Goal: Task Accomplishment & Management: Use online tool/utility

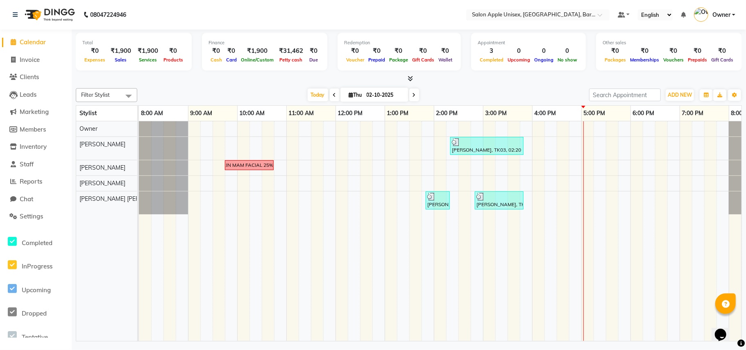
click at [312, 20] on nav "08047224946 Select Location × Salon Apple Unisex, [GEOGRAPHIC_DATA], Baramati 2…" at bounding box center [373, 14] width 746 height 29
click at [32, 76] on span "Clients" at bounding box center [29, 77] width 19 height 8
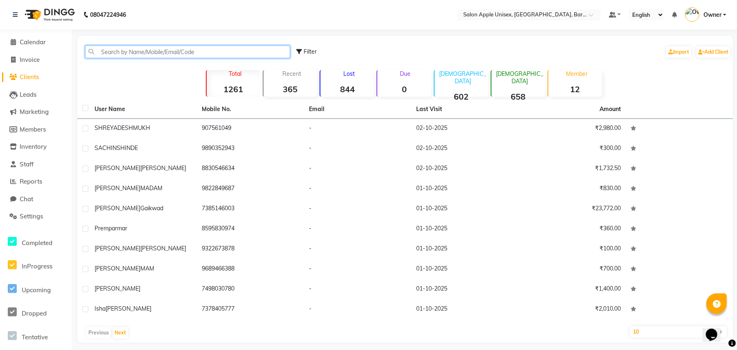
click at [129, 54] on input "text" at bounding box center [187, 51] width 205 height 13
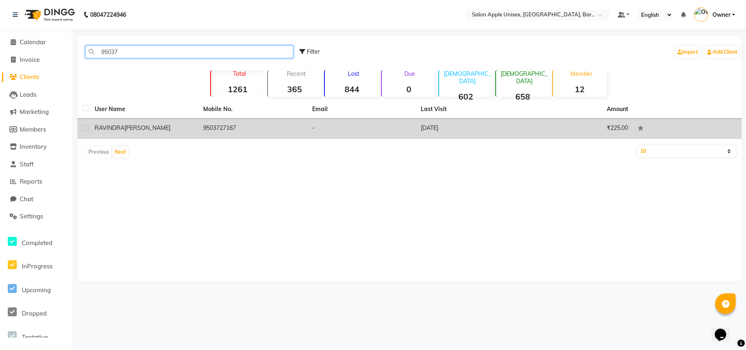
type input "95037"
click at [195, 131] on td "[PERSON_NAME]" at bounding box center [144, 129] width 108 height 20
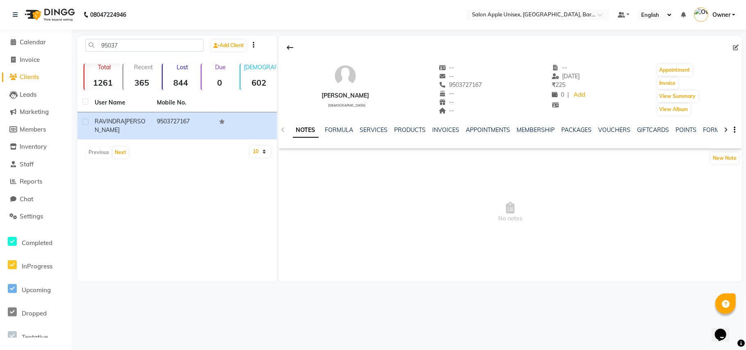
click at [364, 124] on div "NOTES FORMULA SERVICES PRODUCTS INVOICES APPOINTMENTS MEMBERSHIP PACKAGES VOUCH…" at bounding box center [509, 130] width 463 height 28
click at [374, 130] on link "SERVICES" at bounding box center [374, 129] width 28 height 7
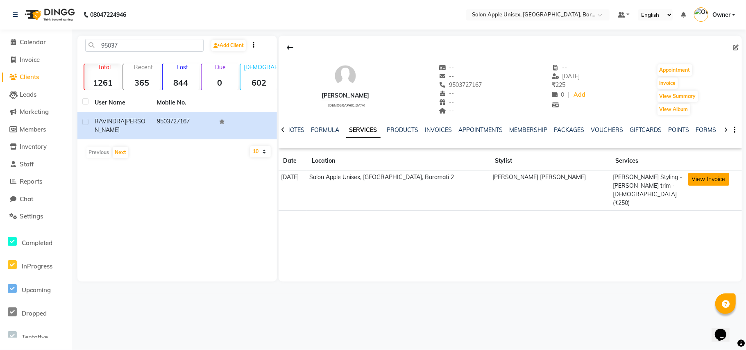
click at [690, 180] on button "View Invoice" at bounding box center [708, 179] width 41 height 13
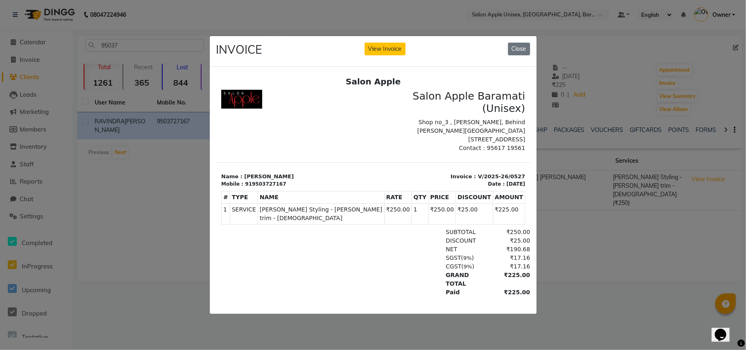
click at [142, 269] on ngb-modal-window "INVOICE View Invoice Close" at bounding box center [373, 175] width 746 height 350
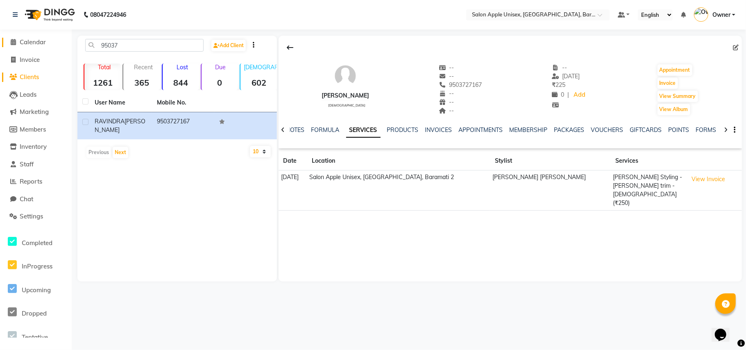
click at [40, 43] on span "Calendar" at bounding box center [33, 42] width 26 height 8
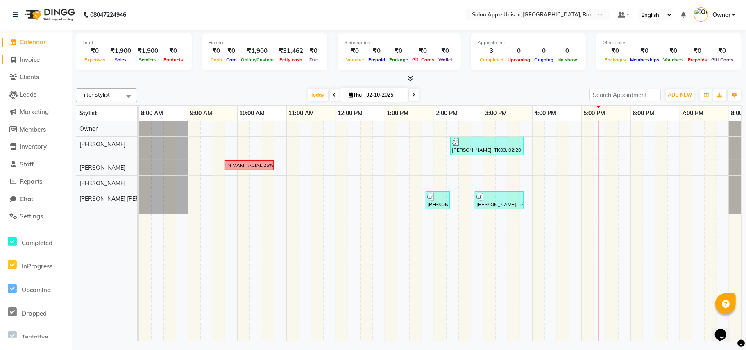
click at [31, 56] on span "Invoice" at bounding box center [30, 60] width 20 height 8
select select "4957"
select select "service"
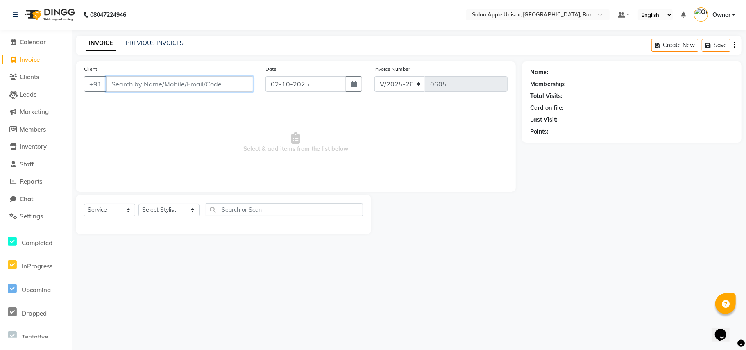
drag, startPoint x: 123, startPoint y: 88, endPoint x: 151, endPoint y: 108, distance: 35.1
click at [123, 87] on input "Client" at bounding box center [179, 84] width 147 height 16
type input "S"
type input "705758634"
click at [217, 80] on span "Add Client" at bounding box center [232, 84] width 32 height 8
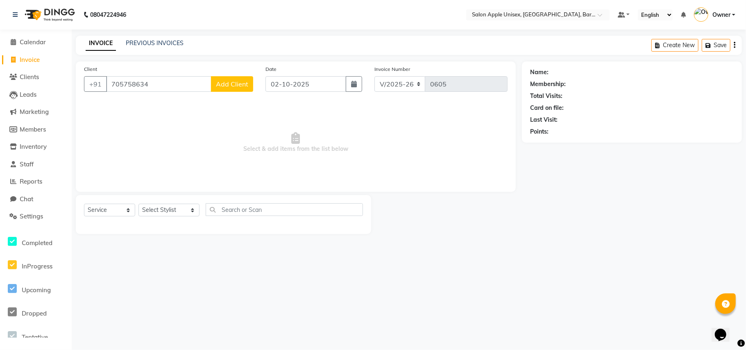
select select "22"
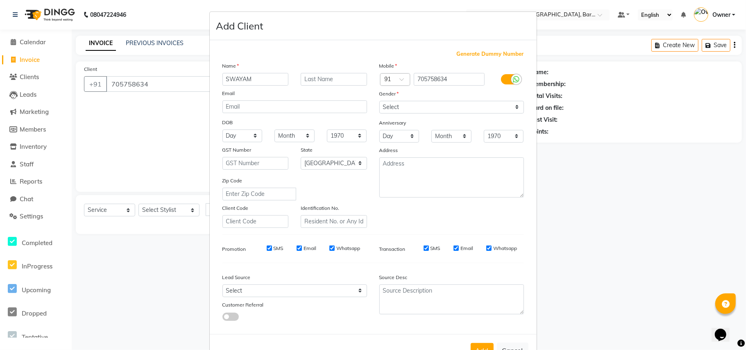
type input "SWAYAM"
type input "[PERSON_NAME]"
click at [395, 112] on select "Select [DEMOGRAPHIC_DATA] [DEMOGRAPHIC_DATA] Other Prefer Not To Say" at bounding box center [451, 107] width 145 height 13
select select "[DEMOGRAPHIC_DATA]"
click at [379, 101] on select "Select [DEMOGRAPHIC_DATA] [DEMOGRAPHIC_DATA] Other Prefer Not To Say" at bounding box center [451, 107] width 145 height 13
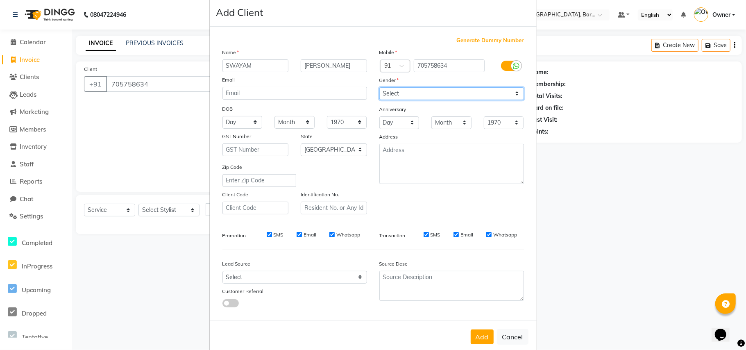
scroll to position [26, 0]
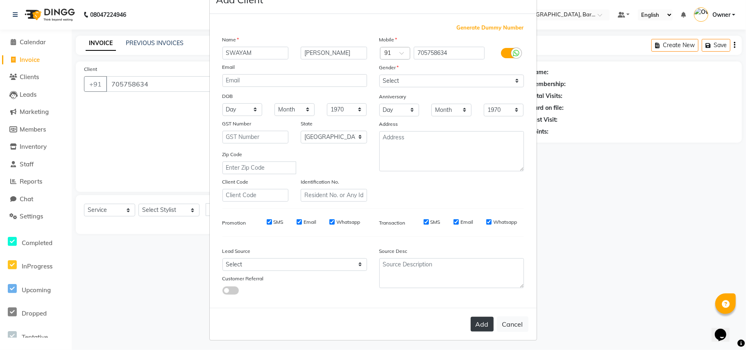
click at [474, 321] on button "Add" at bounding box center [481, 323] width 23 height 15
select select
select select "null"
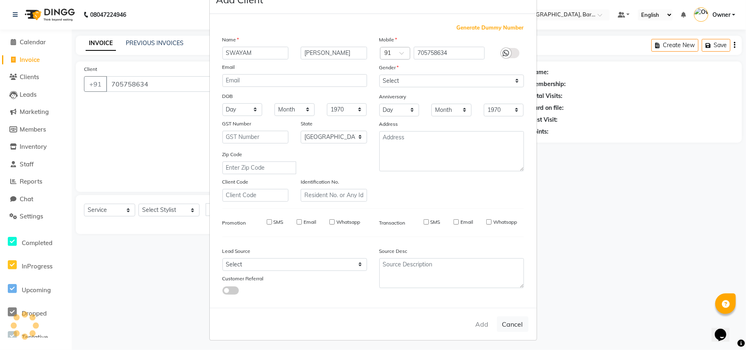
select select
checkbox input "false"
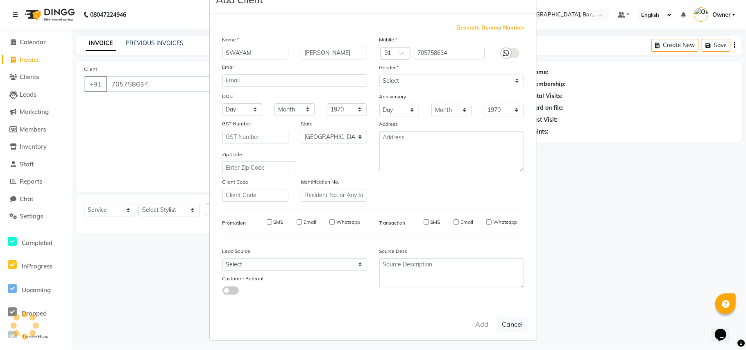
checkbox input "false"
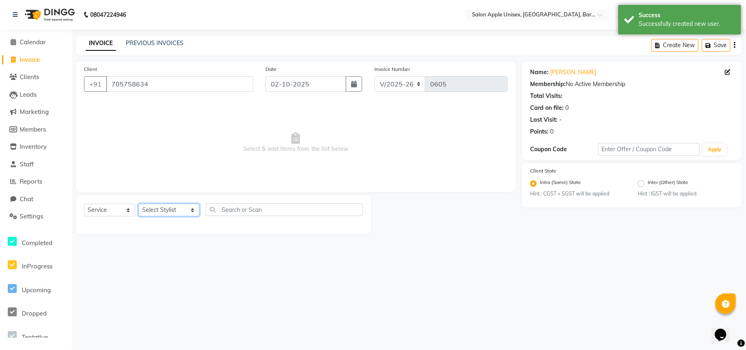
click at [149, 208] on select "Select Stylist [PERSON_NAME] [PERSON_NAME] [PERSON_NAME] [PERSON_NAME] Owner [P…" at bounding box center [168, 209] width 61 height 13
select select "53305"
click at [138, 203] on select "Select Stylist [PERSON_NAME] [PERSON_NAME] [PERSON_NAME] [PERSON_NAME] Owner [P…" at bounding box center [168, 209] width 61 height 13
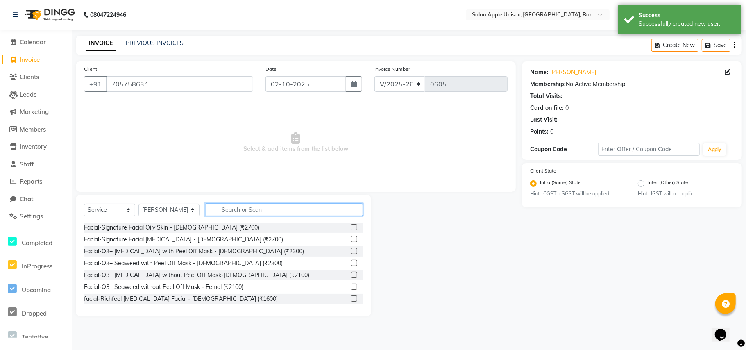
click at [233, 212] on input "text" at bounding box center [284, 209] width 157 height 13
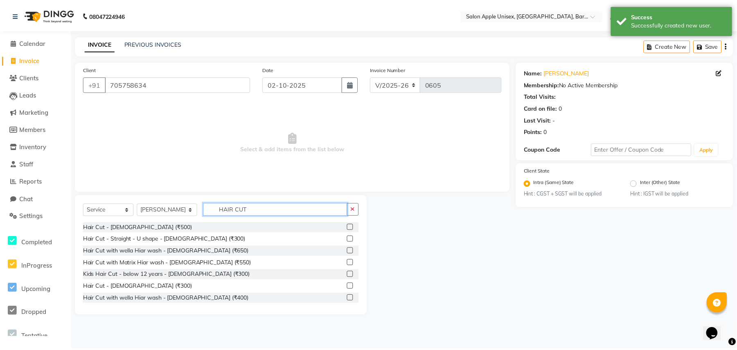
scroll to position [54, 0]
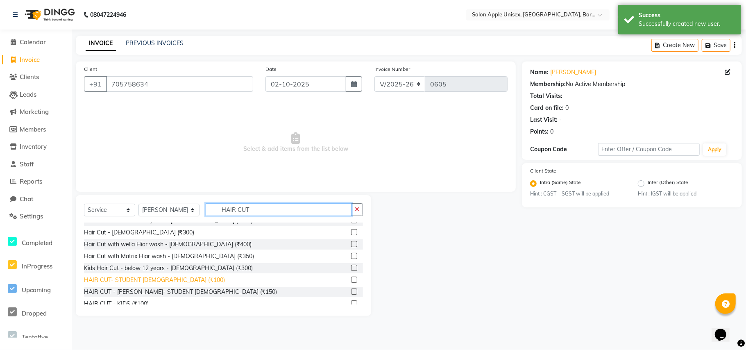
type input "HAIR CUT"
click at [169, 278] on div "HAIR CUT- STUDENT [DEMOGRAPHIC_DATA] (₹100)" at bounding box center [154, 280] width 141 height 9
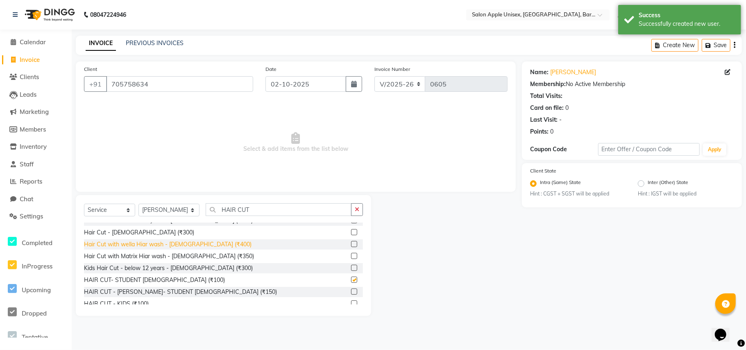
checkbox input "false"
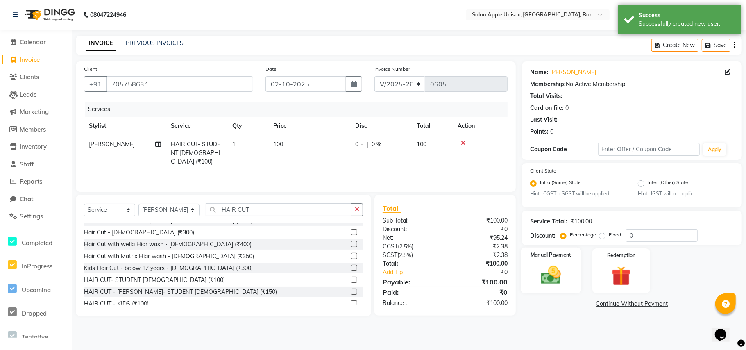
click at [557, 282] on img at bounding box center [550, 275] width 32 height 23
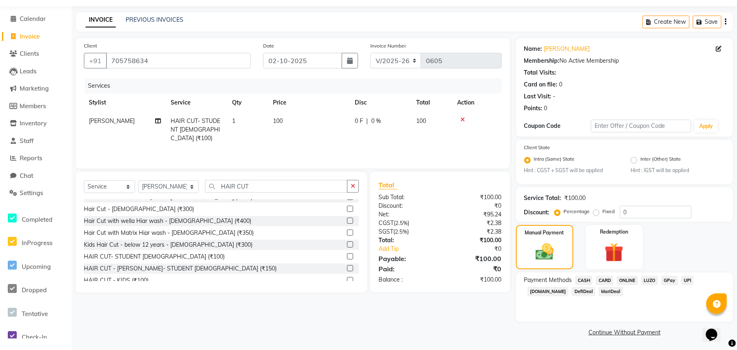
click at [590, 279] on span "CASH" at bounding box center [585, 280] width 18 height 9
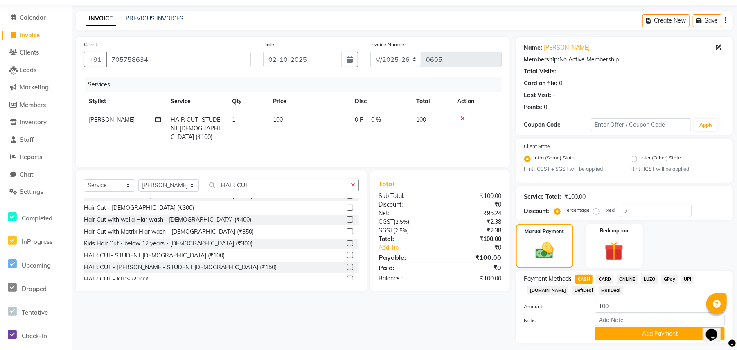
scroll to position [47, 0]
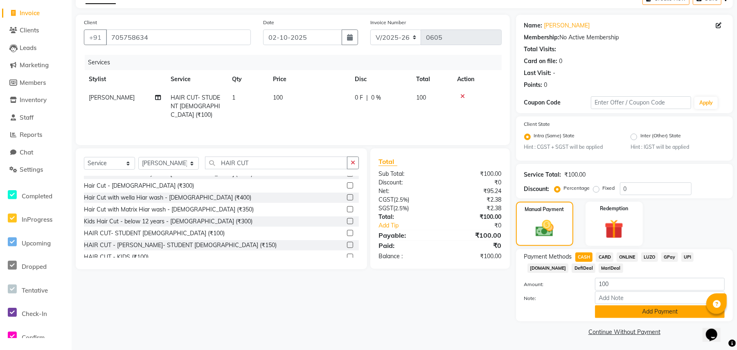
click at [612, 310] on button "Add Payment" at bounding box center [660, 311] width 130 height 13
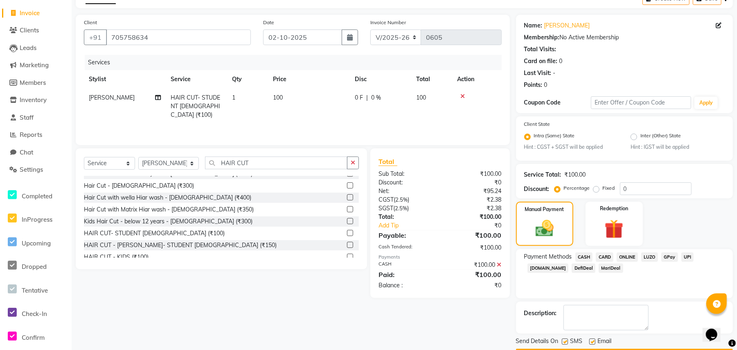
scroll to position [70, 0]
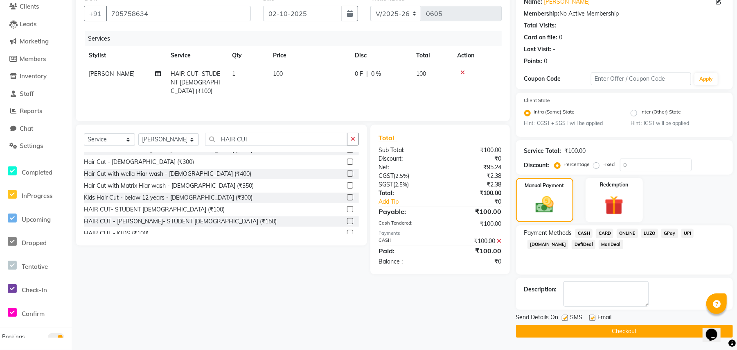
click at [575, 330] on button "Checkout" at bounding box center [624, 331] width 217 height 13
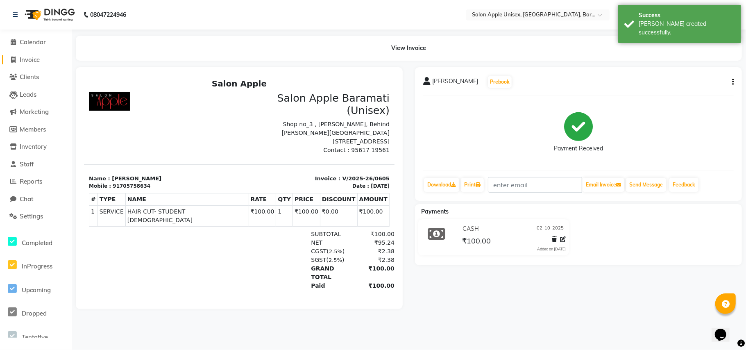
click at [35, 59] on span "Invoice" at bounding box center [30, 60] width 20 height 8
select select "4957"
select select "service"
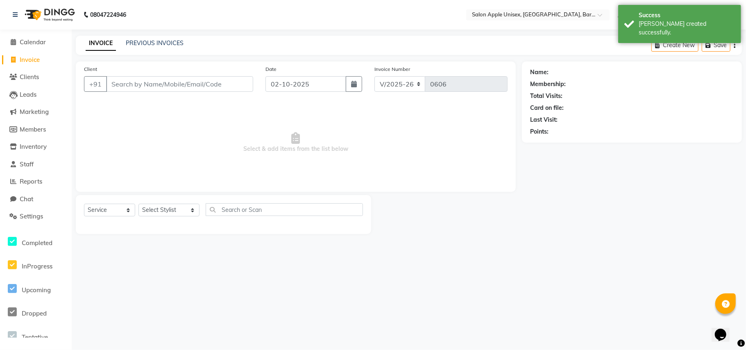
click at [148, 83] on input "Client" at bounding box center [179, 84] width 147 height 16
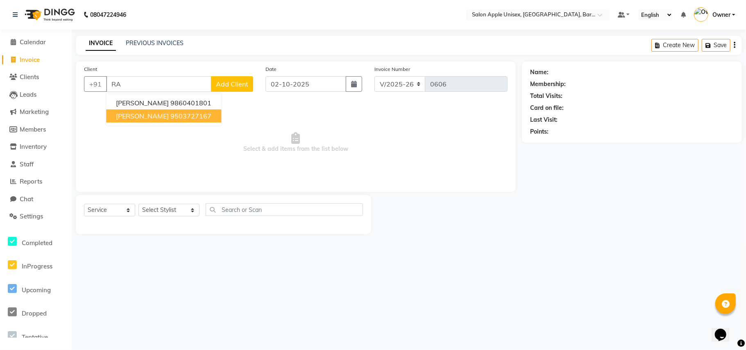
type input "R"
click at [211, 119] on ngb-highlight "9503727167" at bounding box center [190, 116] width 41 height 8
type input "9503727167"
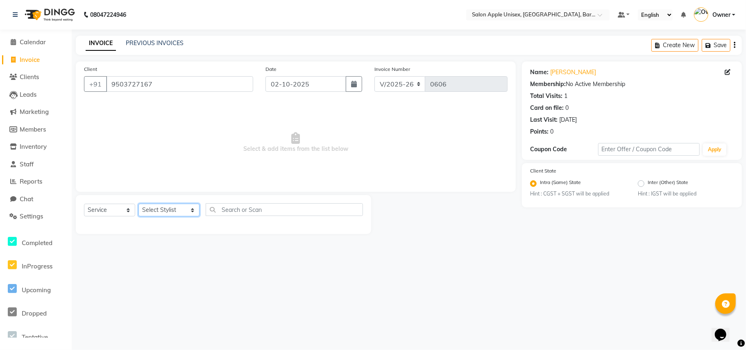
click at [167, 210] on select "Select Stylist [PERSON_NAME] [PERSON_NAME] [PERSON_NAME] [PERSON_NAME] Owner [P…" at bounding box center [168, 209] width 61 height 13
select select "63751"
click at [138, 203] on select "Select Stylist [PERSON_NAME] [PERSON_NAME] [PERSON_NAME] [PERSON_NAME] Owner [P…" at bounding box center [168, 209] width 61 height 13
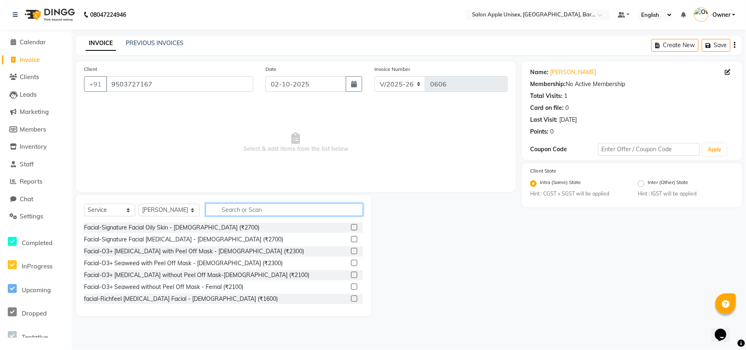
click at [229, 213] on input "text" at bounding box center [284, 209] width 157 height 13
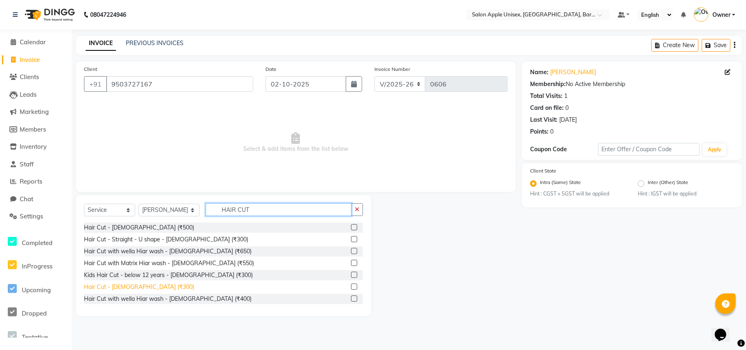
type input "HAIR CUT"
click at [103, 287] on div "Hair Cut - [DEMOGRAPHIC_DATA] (₹300)" at bounding box center [139, 286] width 110 height 9
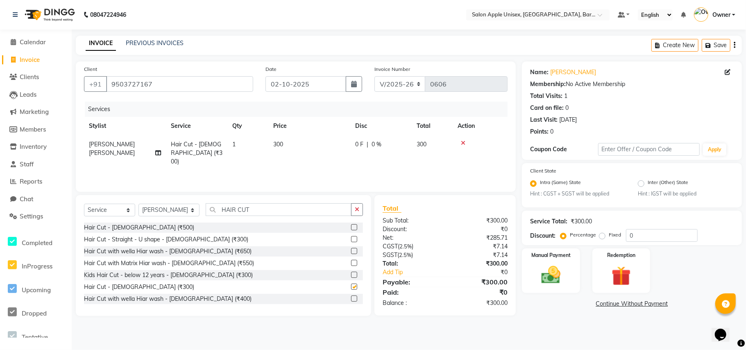
checkbox input "false"
drag, startPoint x: 248, startPoint y: 208, endPoint x: 166, endPoint y: 219, distance: 82.7
click at [166, 219] on div "Select Service Product Membership Package Voucher Prepaid Gift Card Select Styl…" at bounding box center [223, 212] width 279 height 19
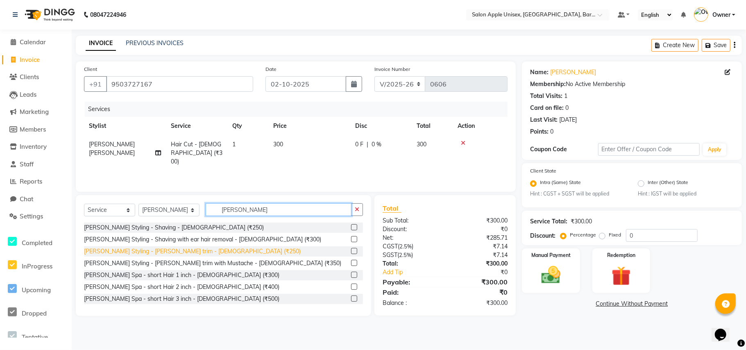
type input "[PERSON_NAME]"
click at [170, 251] on div "[PERSON_NAME] Styling - [PERSON_NAME] trim - [DEMOGRAPHIC_DATA] (₹250)" at bounding box center [192, 251] width 217 height 9
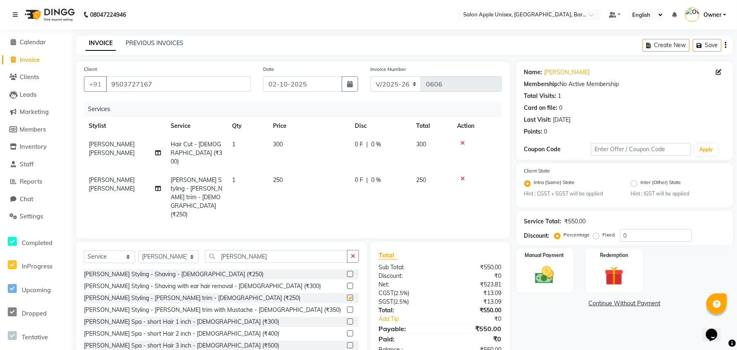
checkbox input "false"
drag, startPoint x: 631, startPoint y: 233, endPoint x: 609, endPoint y: 234, distance: 21.7
click at [609, 234] on div "Percentage Fixed 0" at bounding box center [624, 235] width 136 height 13
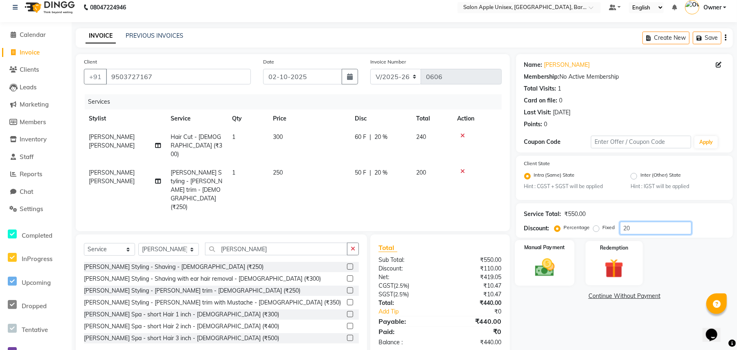
type input "20"
click at [544, 269] on img at bounding box center [545, 267] width 32 height 23
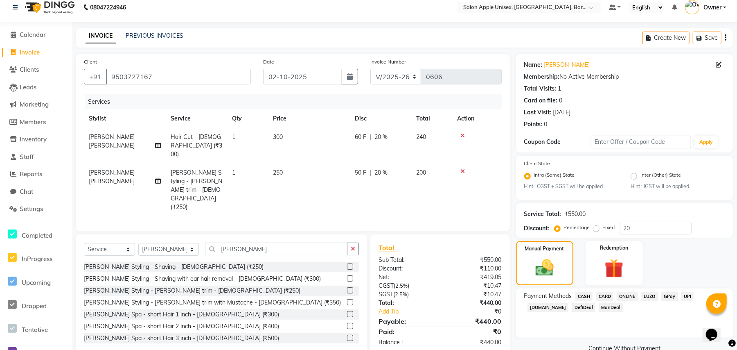
click at [622, 294] on span "ONLINE" at bounding box center [627, 295] width 21 height 9
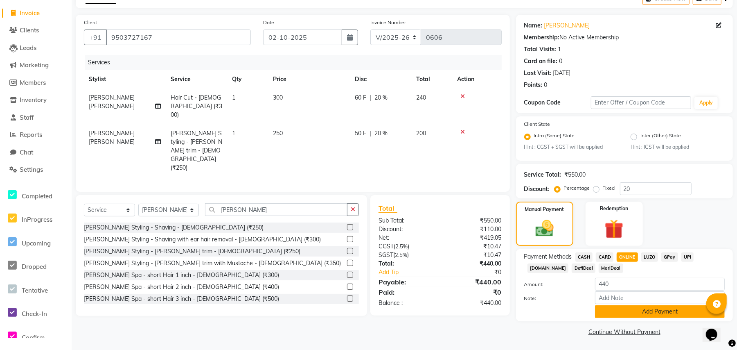
click at [631, 314] on button "Add Payment" at bounding box center [660, 311] width 130 height 13
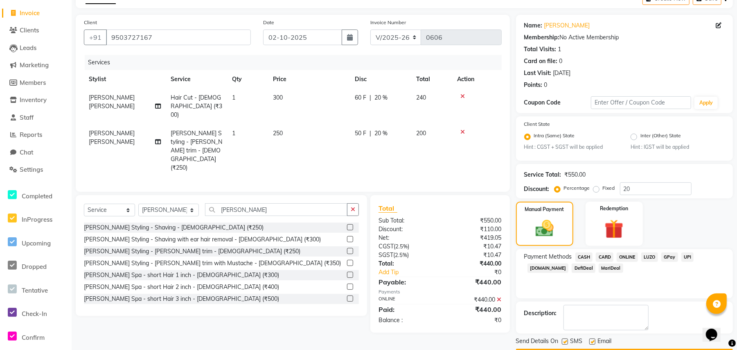
scroll to position [70, 0]
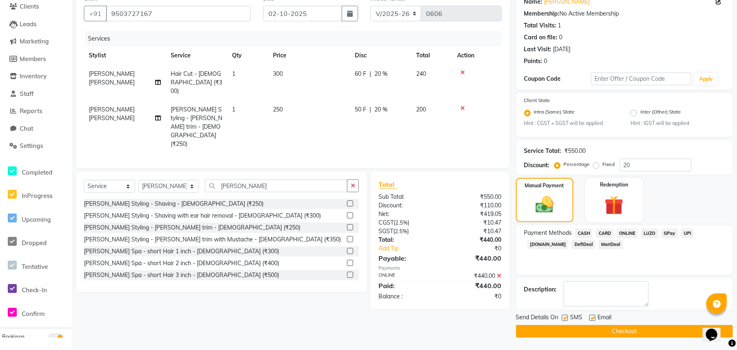
click at [627, 333] on button "Checkout" at bounding box center [624, 331] width 217 height 13
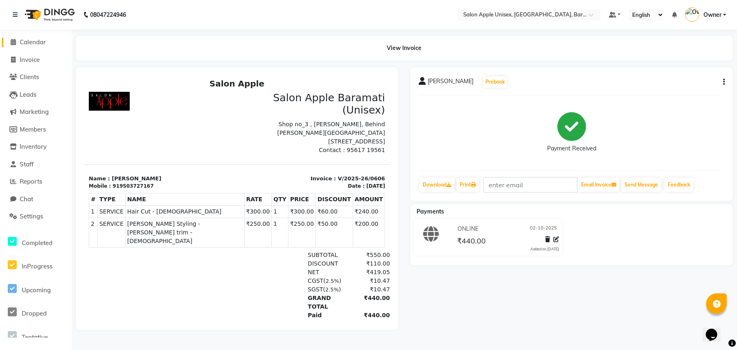
click at [30, 38] on span "Calendar" at bounding box center [33, 42] width 26 height 8
